Goal: Information Seeking & Learning: Learn about a topic

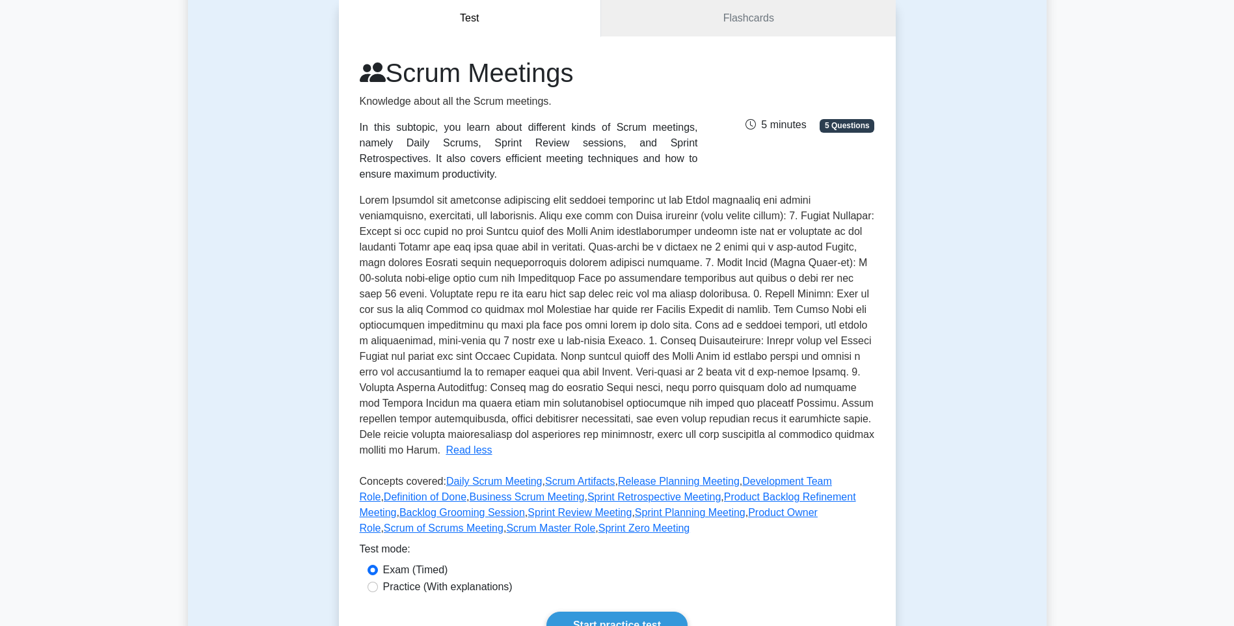
scroll to position [65, 0]
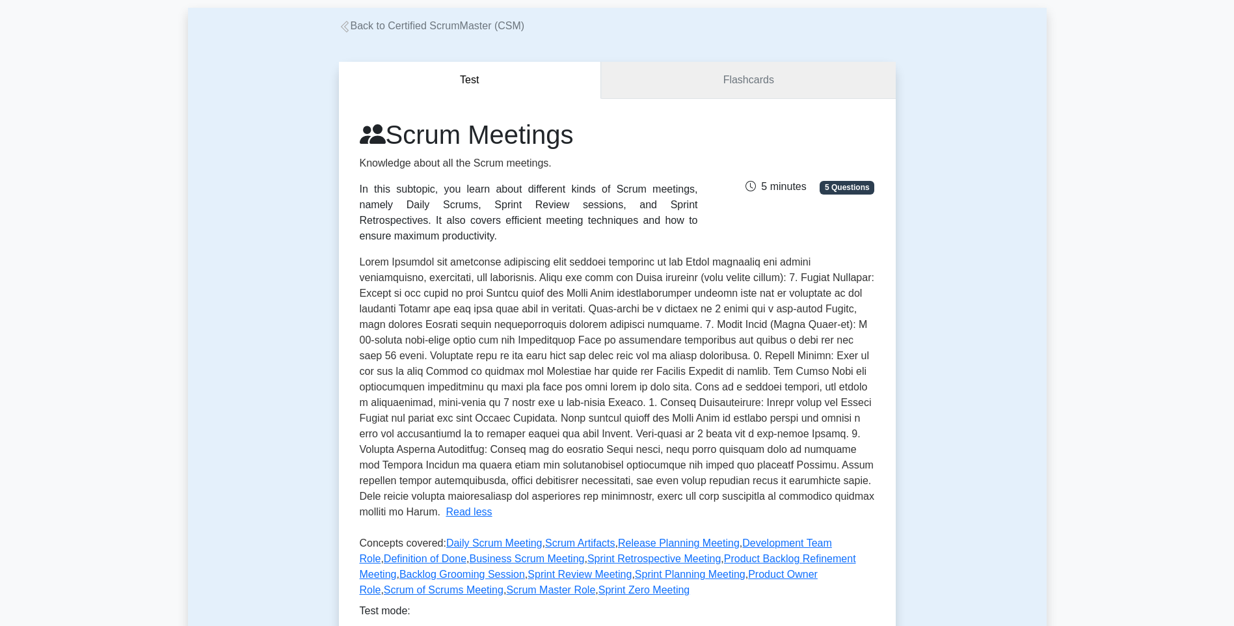
click at [760, 87] on link "Flashcards" at bounding box center [748, 80] width 294 height 37
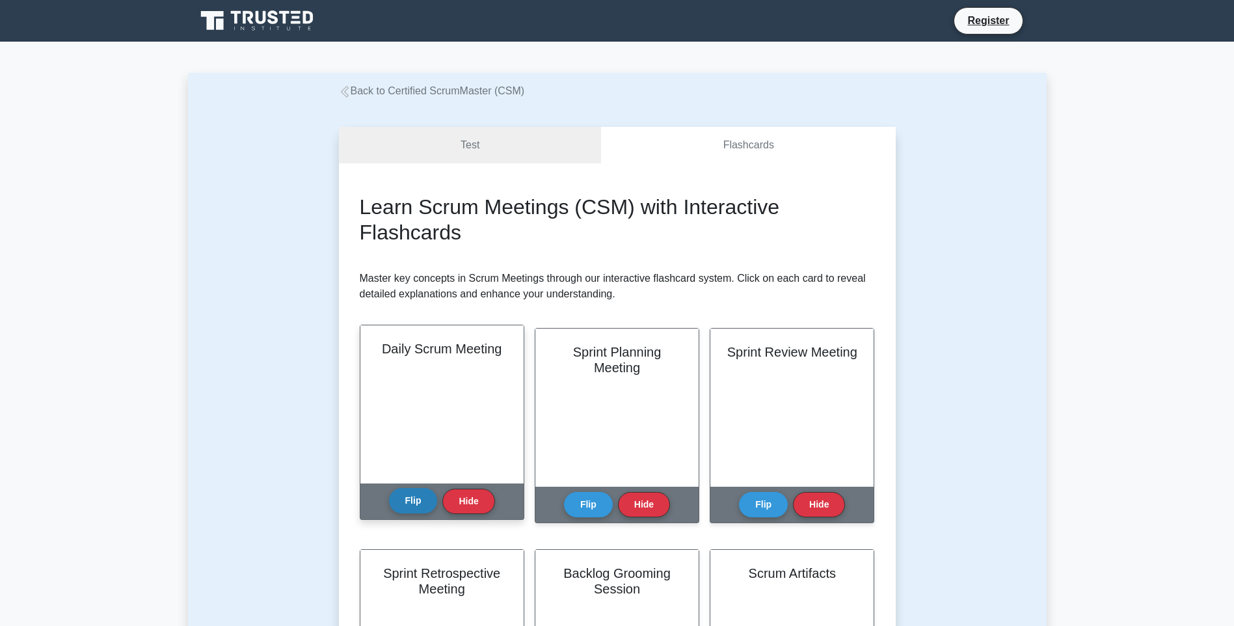
click at [403, 502] on button "Flip" at bounding box center [413, 500] width 49 height 25
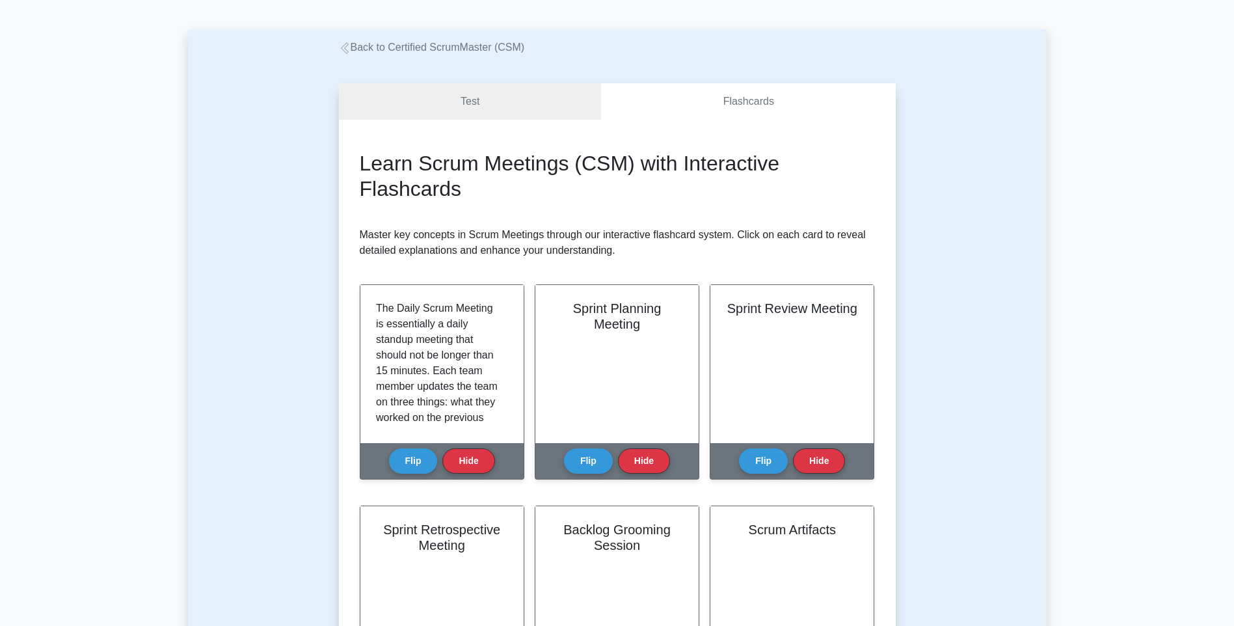
scroll to position [65, 0]
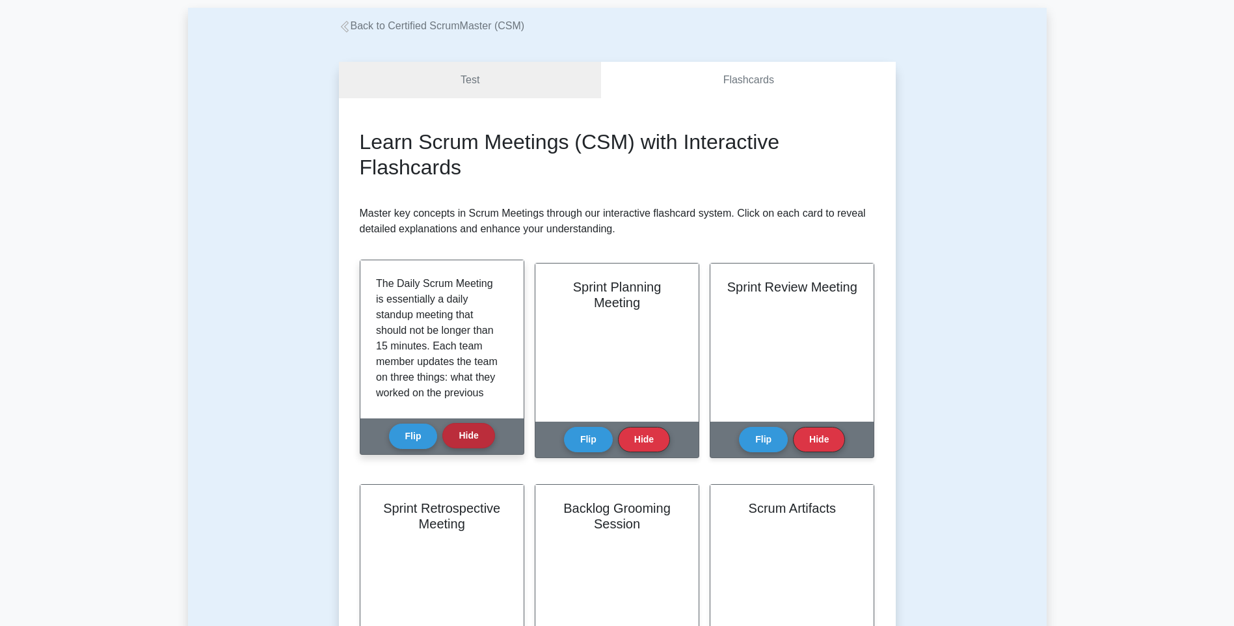
click at [461, 440] on button "Hide" at bounding box center [468, 435] width 52 height 25
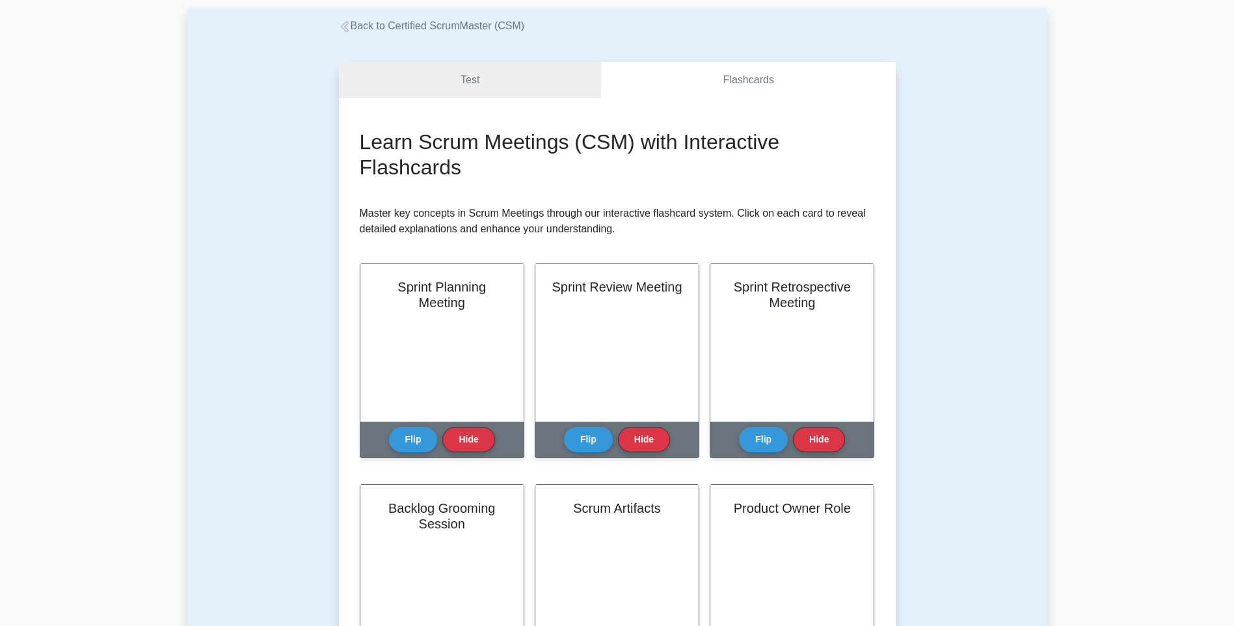
click at [461, 440] on button "Hide" at bounding box center [468, 439] width 52 height 25
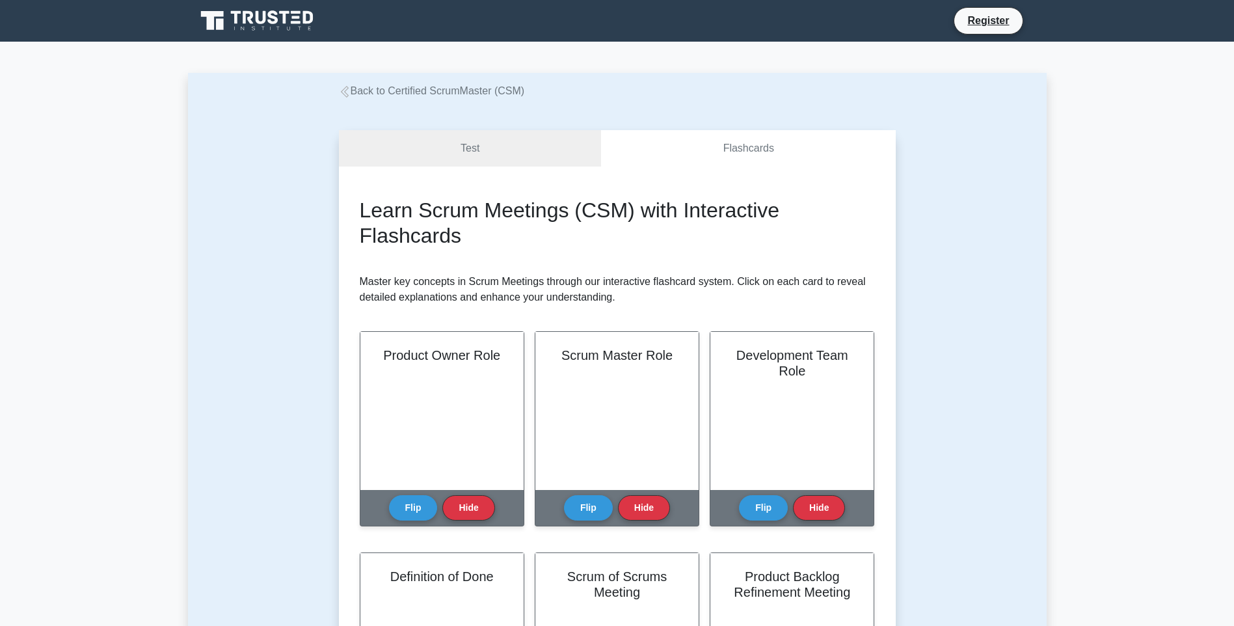
scroll to position [130, 0]
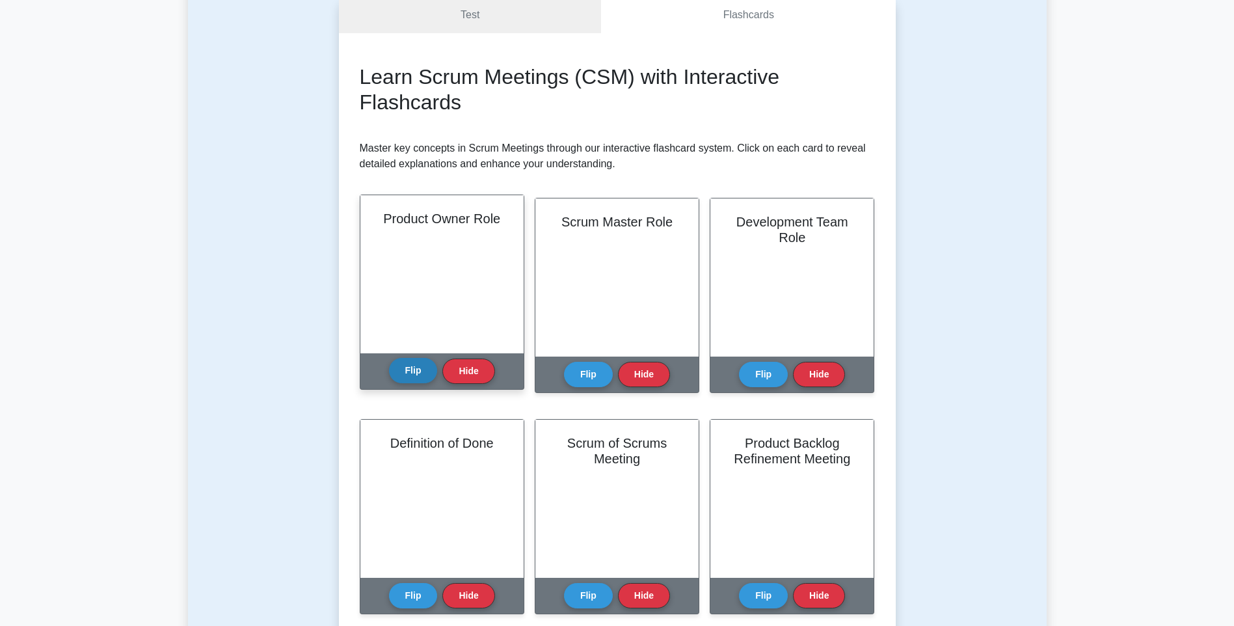
click at [411, 373] on button "Flip" at bounding box center [413, 370] width 49 height 25
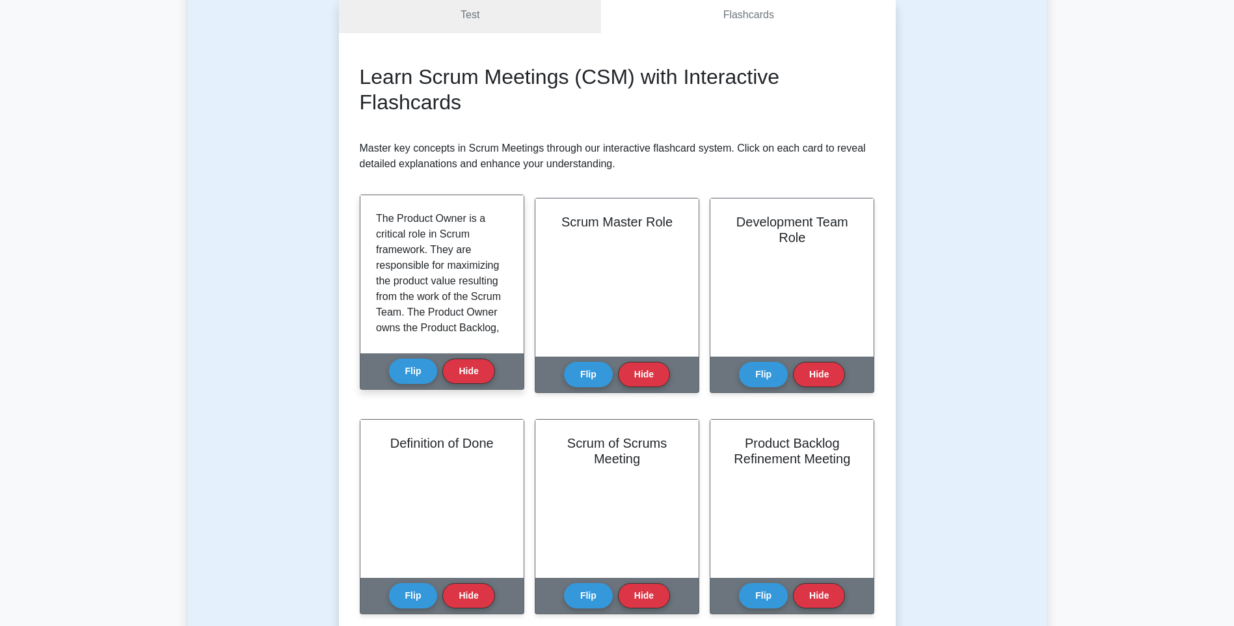
click at [392, 250] on p "The Product Owner is a critical role in Scrum framework. They are responsible f…" at bounding box center [439, 351] width 127 height 281
copy p "framework"
